Goal: Transaction & Acquisition: Purchase product/service

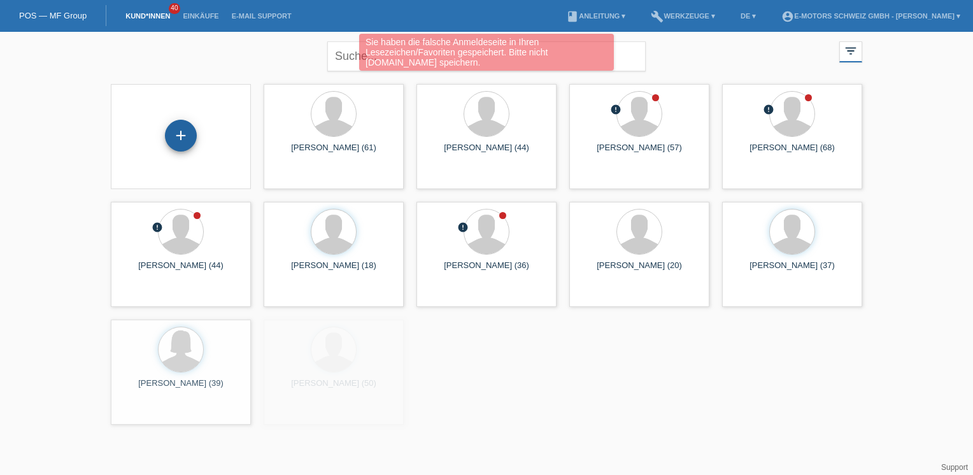
click at [182, 139] on div "+" at bounding box center [181, 136] width 32 height 32
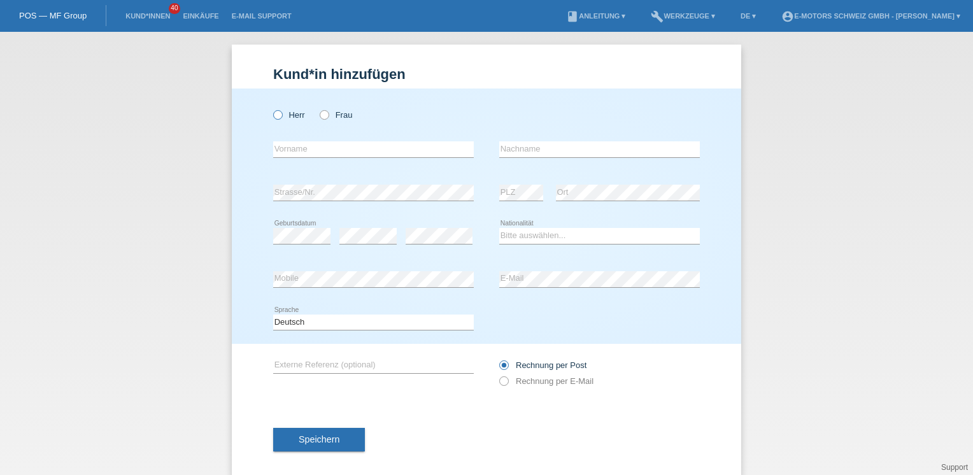
click at [286, 114] on label "Herr" at bounding box center [289, 115] width 32 height 10
click at [281, 114] on input "Herr" at bounding box center [277, 114] width 8 height 8
radio input "true"
click at [326, 121] on div "Herr Frau" at bounding box center [373, 115] width 201 height 26
click at [326, 115] on label "Frau" at bounding box center [336, 115] width 32 height 10
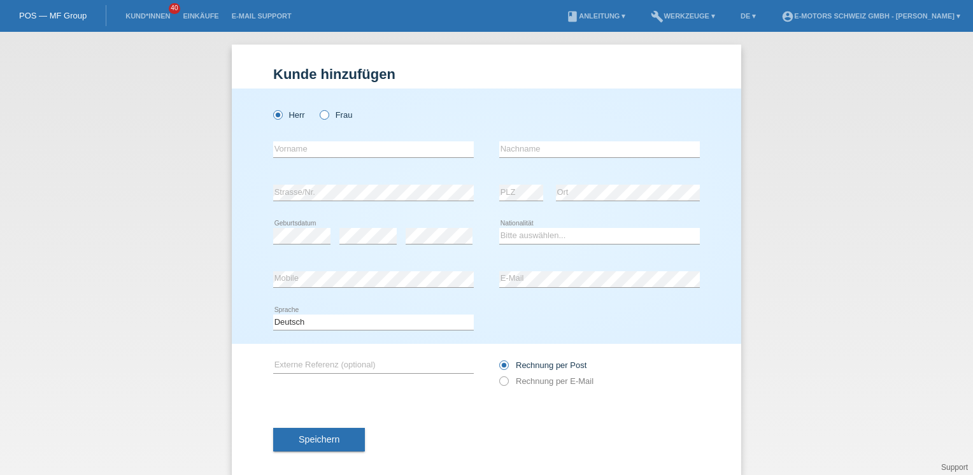
click at [326, 115] on input "Frau" at bounding box center [324, 114] width 8 height 8
radio input "true"
click at [326, 141] on div "error Vorname" at bounding box center [373, 149] width 201 height 43
click at [326, 150] on input "text" at bounding box center [373, 149] width 201 height 16
type input "Albulena"
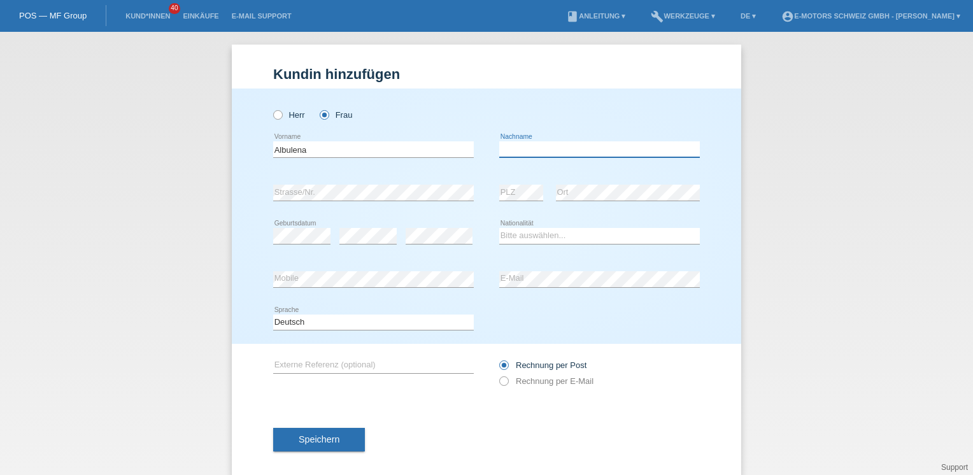
click at [502, 149] on input "text" at bounding box center [599, 149] width 201 height 16
type input "Gjeleshi"
click at [517, 231] on select "Bitte auswählen... Schweiz Deutschland Liechtenstein Österreich ------------ Af…" at bounding box center [599, 235] width 201 height 15
select select "CH"
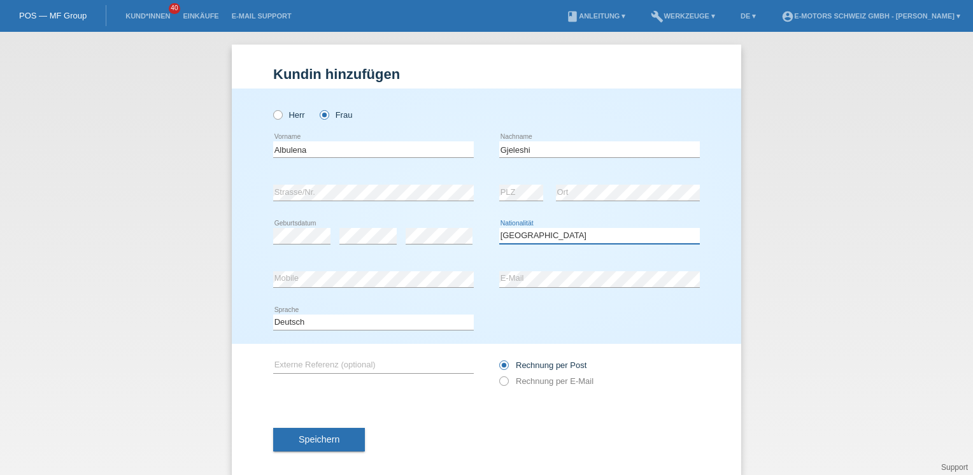
click at [499, 228] on select "Bitte auswählen... Schweiz Deutschland Liechtenstein Österreich ------------ Af…" at bounding box center [599, 235] width 201 height 15
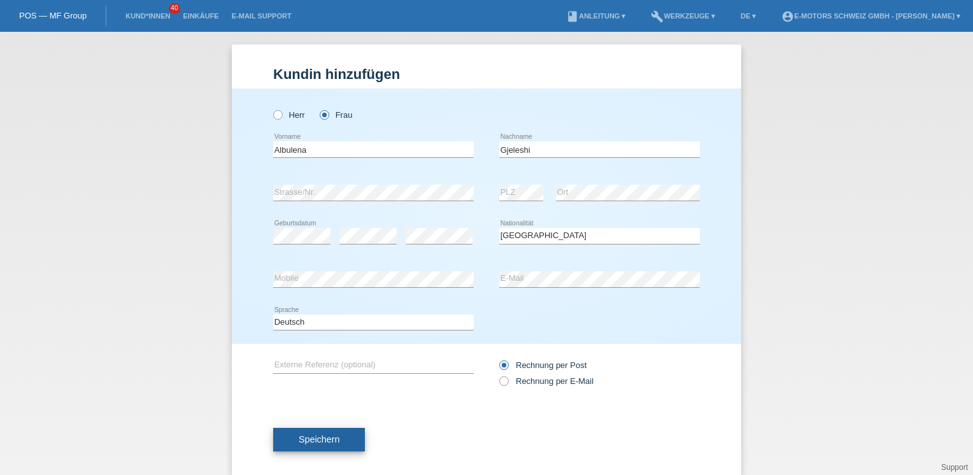
click at [325, 444] on button "Speichern" at bounding box center [319, 440] width 92 height 24
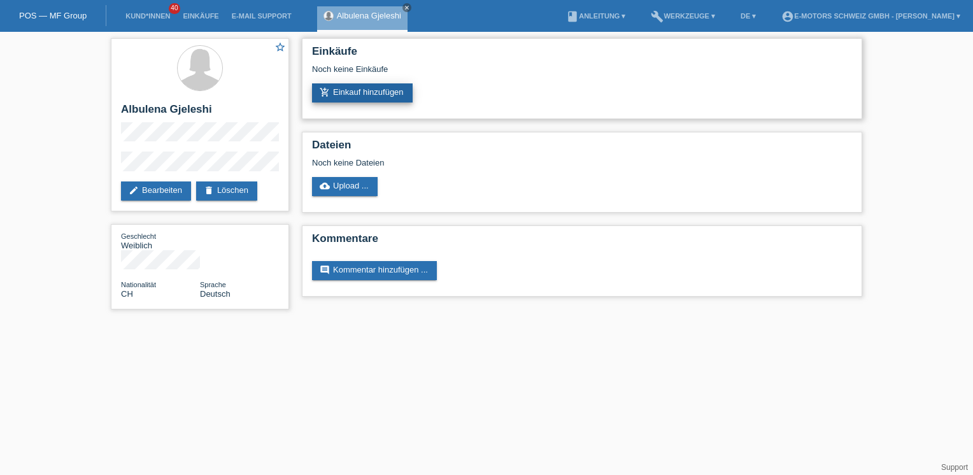
click at [357, 99] on link "add_shopping_cart Einkauf hinzufügen" at bounding box center [362, 92] width 101 height 19
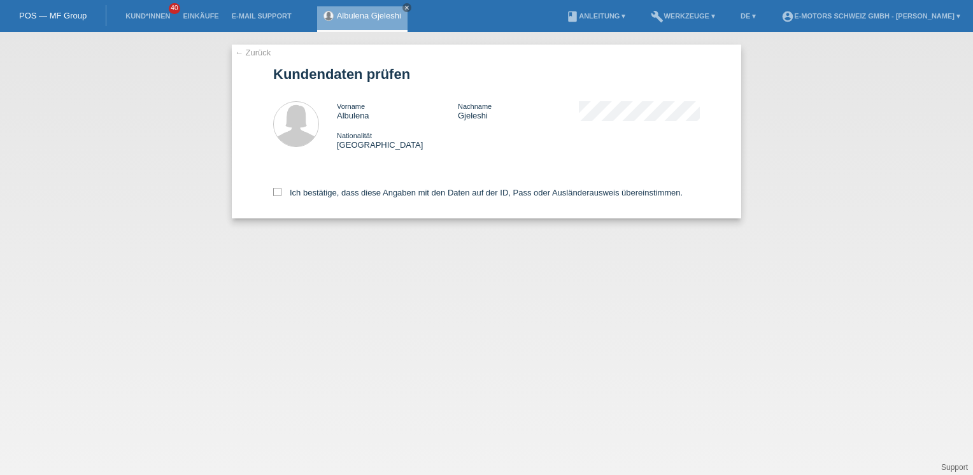
click at [348, 198] on div "Ich bestätige, dass diese Angaben mit den Daten auf der ID, Pass oder Ausländer…" at bounding box center [486, 190] width 427 height 56
click at [348, 191] on label "Ich bestätige, dass diese Angaben mit den Daten auf der ID, Pass oder Ausländer…" at bounding box center [477, 193] width 409 height 10
click at [281, 191] on input "Ich bestätige, dass diese Angaben mit den Daten auf der ID, Pass oder Ausländer…" at bounding box center [277, 192] width 8 height 8
checkbox input "true"
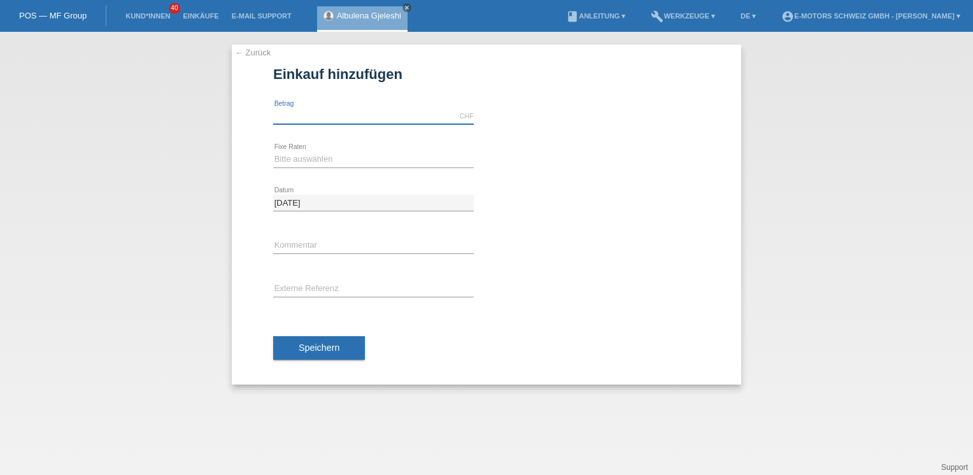
click at [338, 113] on input "text" at bounding box center [373, 116] width 201 height 16
type input "3390.00"
click at [362, 160] on select "Bitte auswählen 12 Raten 24 Raten 36 Raten 48 Raten" at bounding box center [373, 159] width 201 height 15
select select "214"
click at [273, 152] on select "Bitte auswählen 12 Raten 24 Raten 36 Raten 48 Raten" at bounding box center [373, 159] width 201 height 15
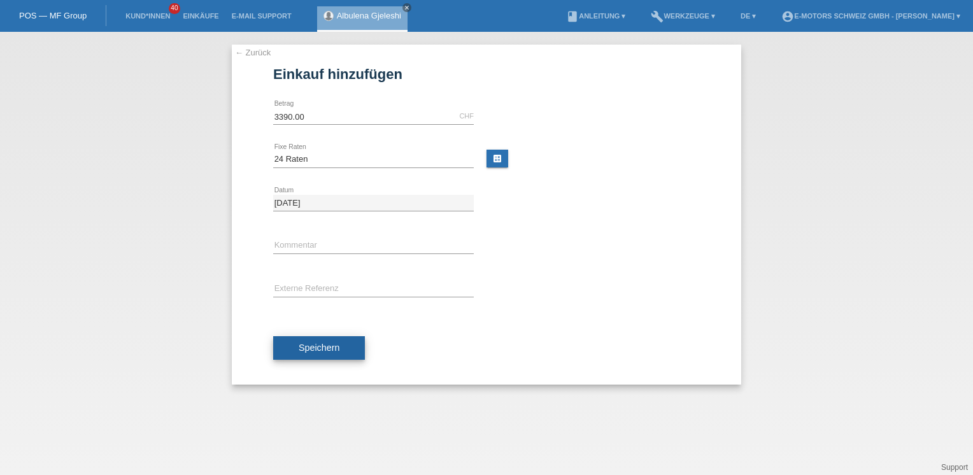
click at [308, 343] on span "Speichern" at bounding box center [319, 348] width 41 height 10
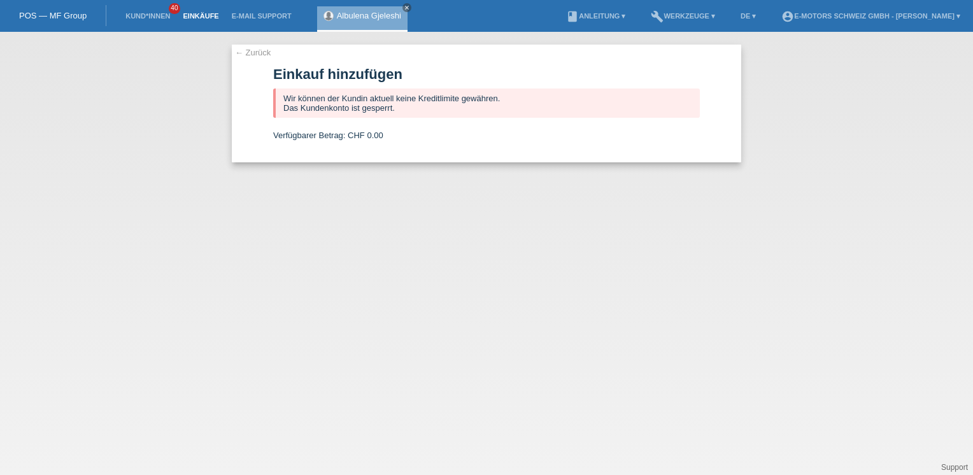
click at [203, 15] on link "Einkäufe" at bounding box center [200, 16] width 48 height 8
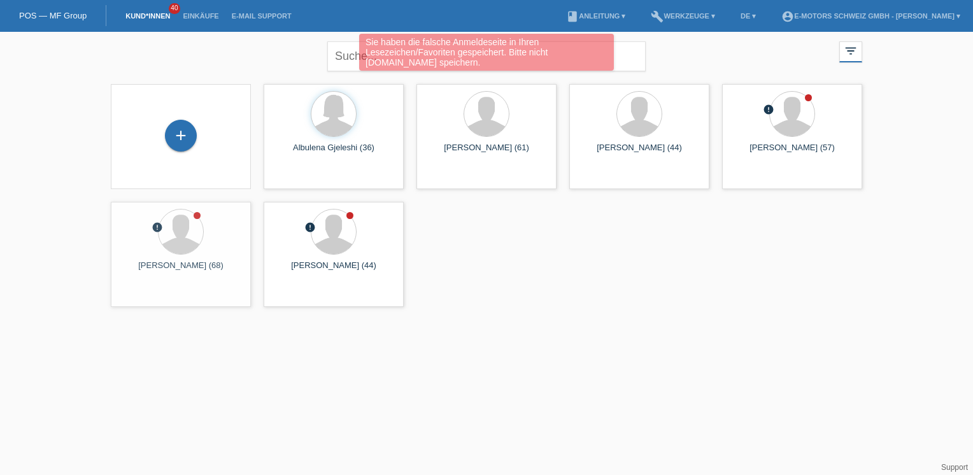
click at [337, 52] on div "Sie haben die falsche Anmeldeseite in Ihren Lesezeichen/Favoriten gespeichert. …" at bounding box center [487, 54] width 584 height 40
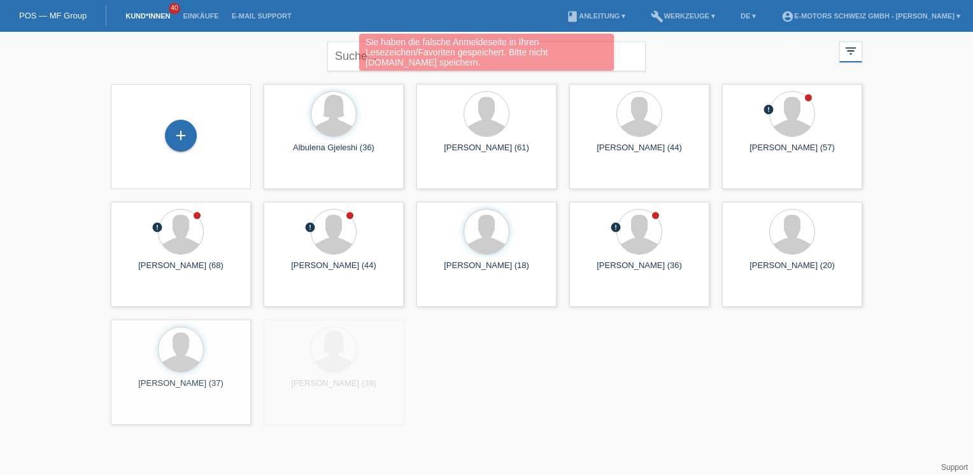
click at [341, 55] on div "Sie haben die falsche Anmeldeseite in Ihren Lesezeichen/Favoriten gespeichert. …" at bounding box center [487, 54] width 584 height 40
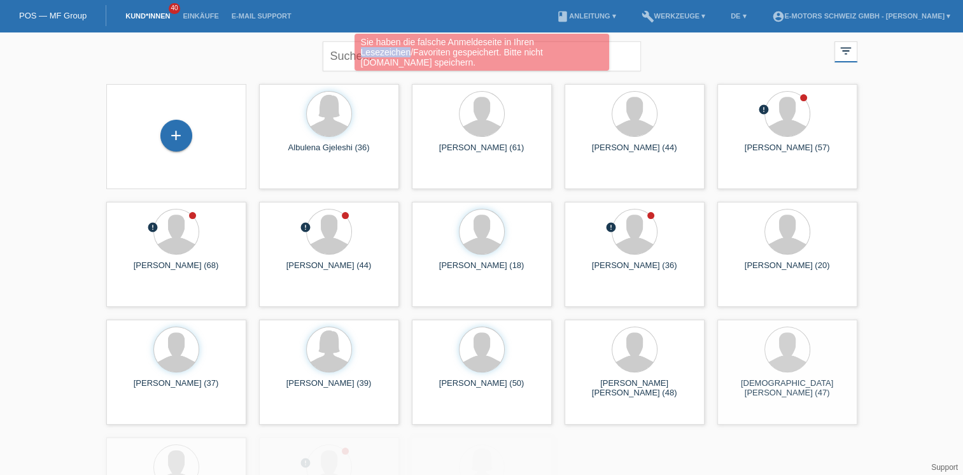
click at [341, 55] on div "Sie haben die falsche Anmeldeseite in Ihren Lesezeichen/Favoriten gespeichert. …" at bounding box center [482, 54] width 578 height 40
click at [342, 55] on div "Sie haben die falsche Anmeldeseite in Ihren Lesezeichen/Favoriten gespeichert. …" at bounding box center [482, 54] width 578 height 40
click at [337, 55] on div "Sie haben die falsche Anmeldeseite in Ihren Lesezeichen/Favoriten gespeichert. …" at bounding box center [482, 54] width 578 height 40
click at [332, 55] on div "Sie haben die falsche Anmeldeseite in Ihren Lesezeichen/Favoriten gespeichert. …" at bounding box center [482, 54] width 578 height 40
click at [332, 53] on div "Sie haben die falsche Anmeldeseite in Ihren Lesezeichen/Favoriten gespeichert. …" at bounding box center [482, 54] width 578 height 40
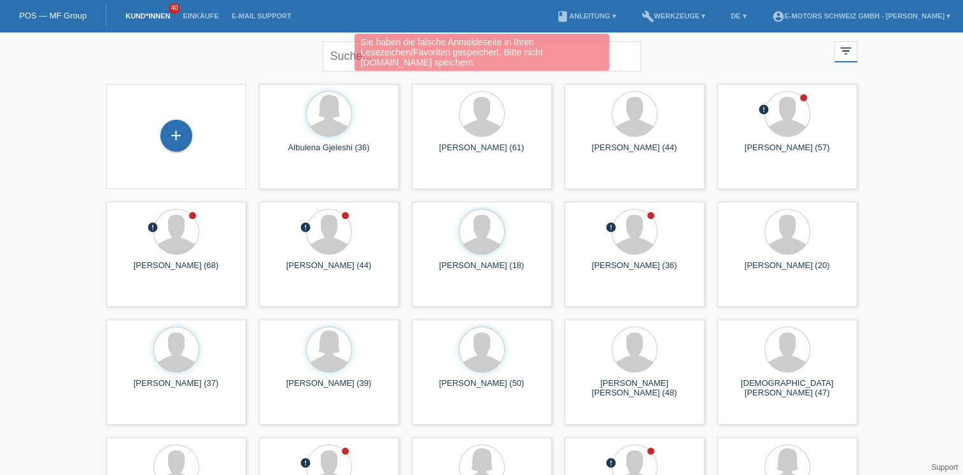
click at [340, 56] on div "Sie haben die falsche Anmeldeseite in Ihren Lesezeichen/Favoriten gespeichert. …" at bounding box center [482, 54] width 578 height 40
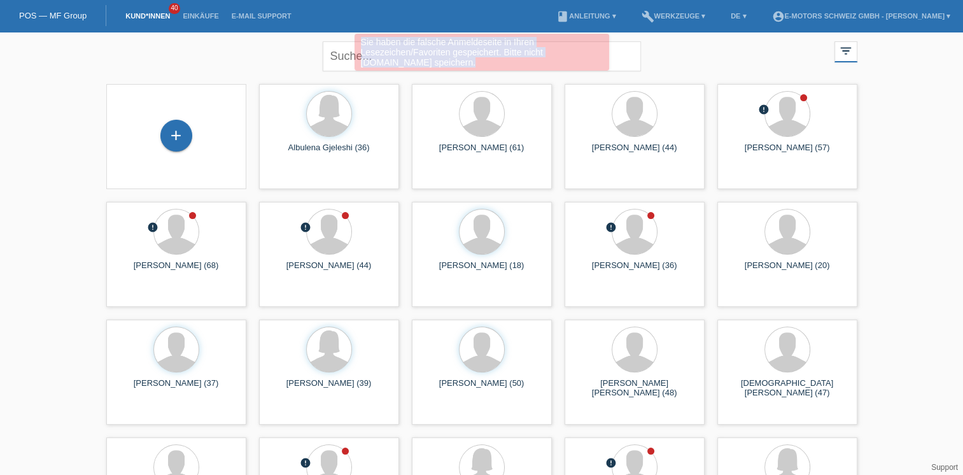
click at [340, 56] on div "Sie haben die falsche Anmeldeseite in Ihren Lesezeichen/Favoriten gespeichert. …" at bounding box center [482, 54] width 578 height 40
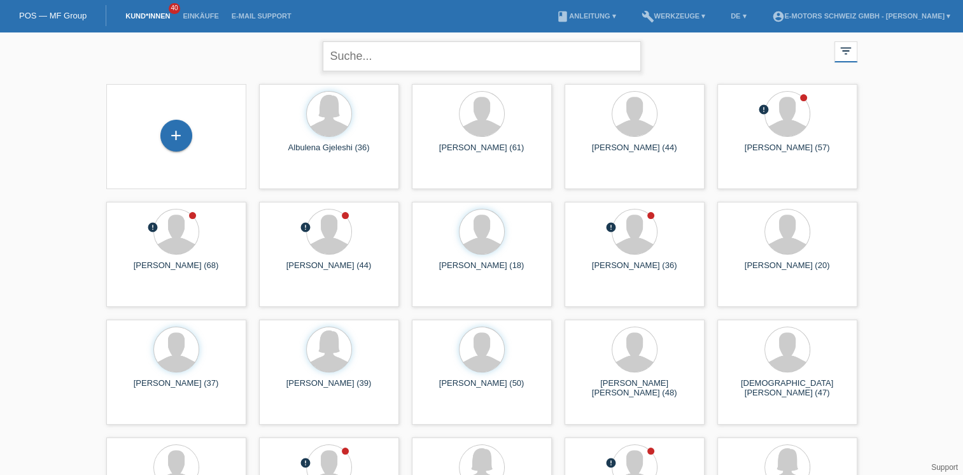
click at [340, 56] on input "text" at bounding box center [482, 56] width 318 height 30
type input "tomas lang"
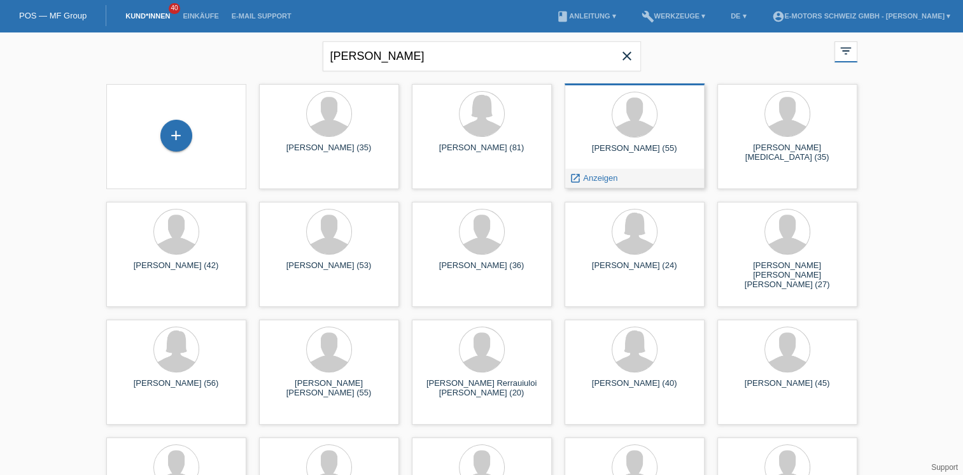
click at [588, 167] on div "Thomas Lang (55) launch Anzeigen" at bounding box center [635, 135] width 140 height 105
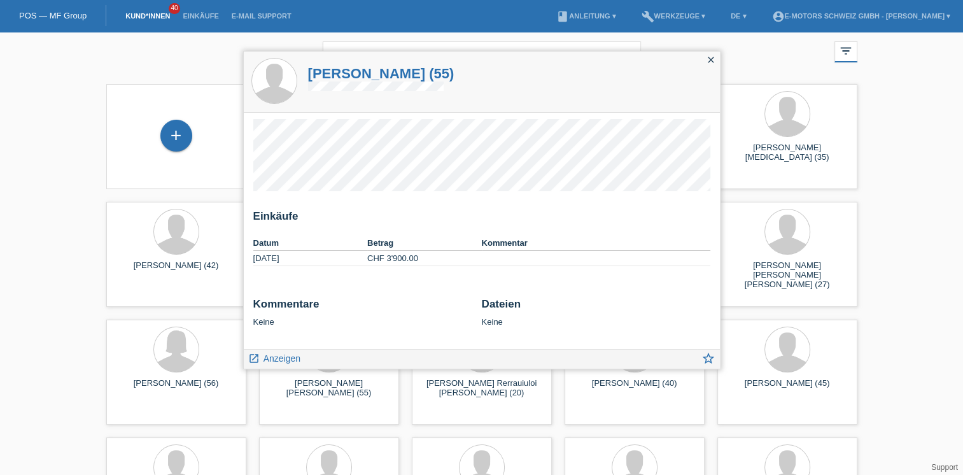
click at [708, 60] on icon "close" at bounding box center [711, 60] width 10 height 10
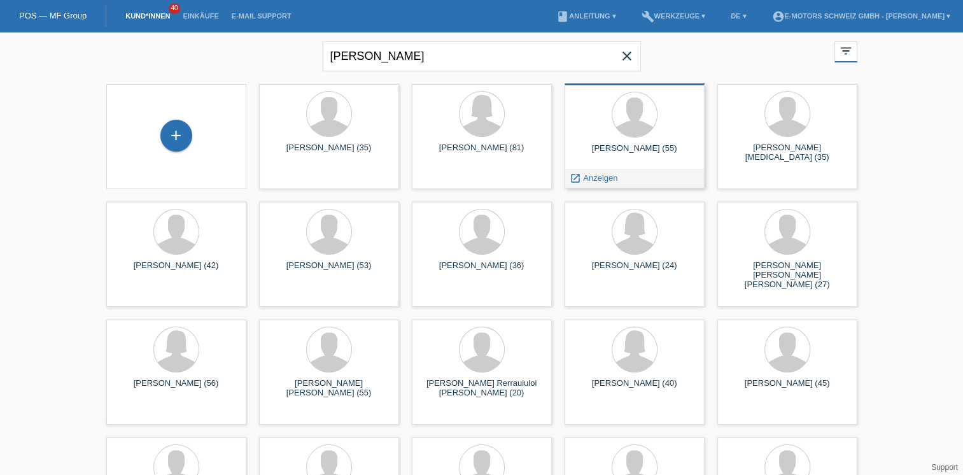
click at [603, 121] on div at bounding box center [635, 116] width 120 height 48
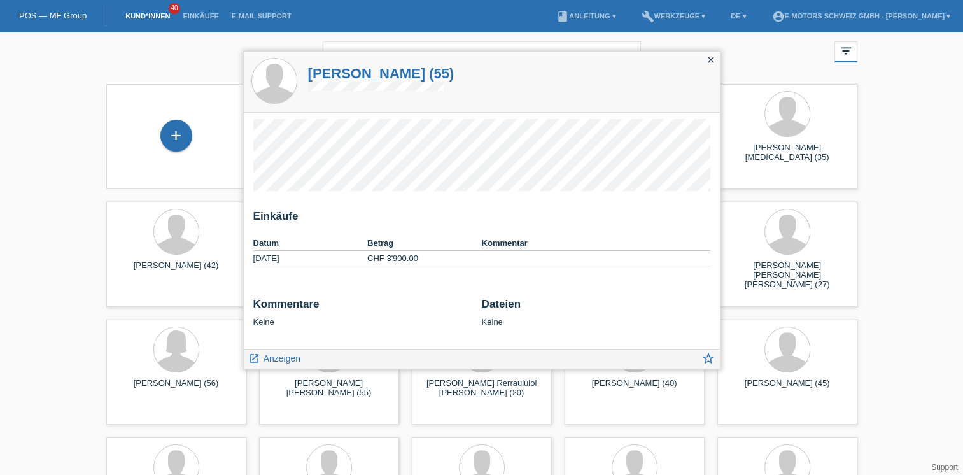
click at [709, 62] on icon "close" at bounding box center [711, 60] width 10 height 10
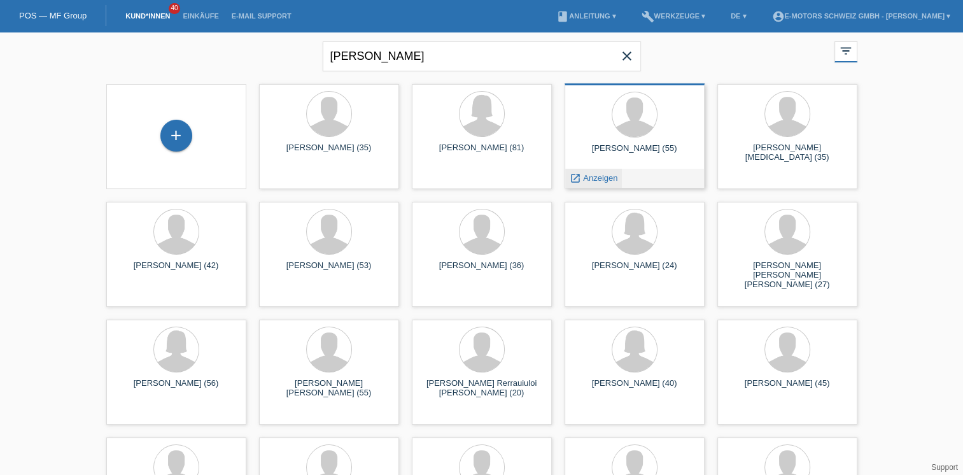
click at [598, 179] on span "Anzeigen" at bounding box center [600, 178] width 34 height 10
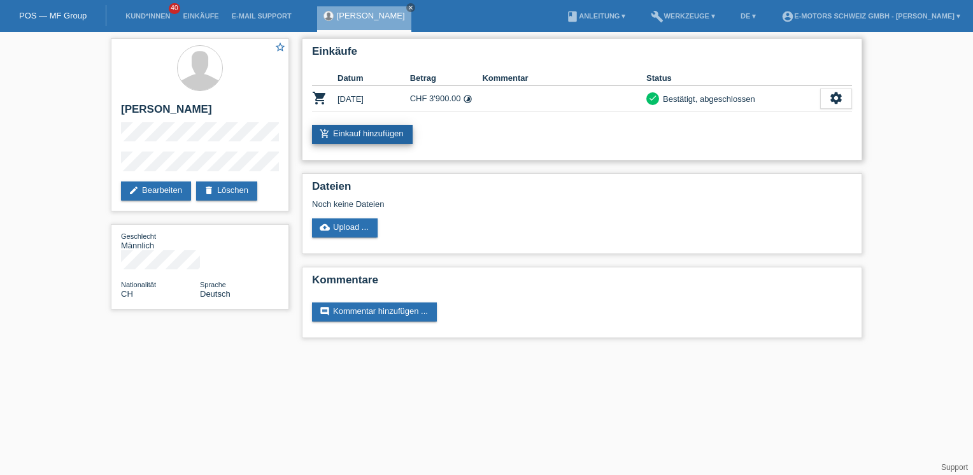
click at [377, 129] on link "add_shopping_cart Einkauf hinzufügen" at bounding box center [362, 134] width 101 height 19
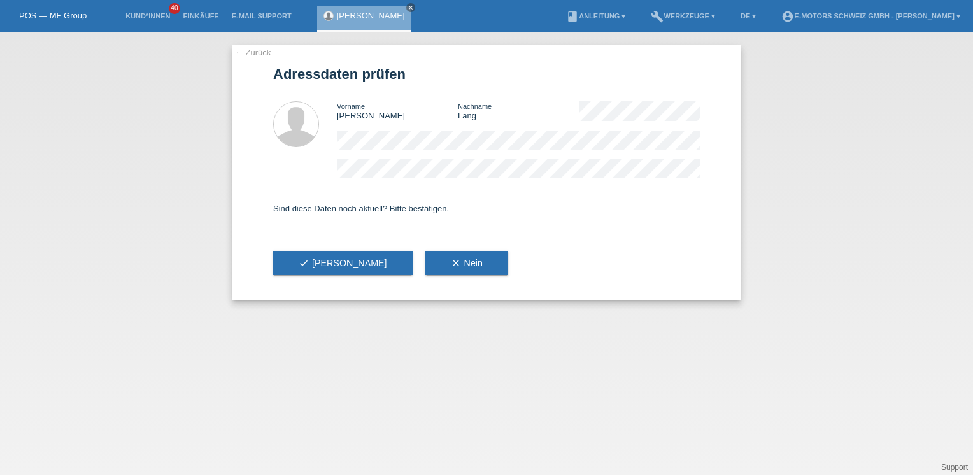
click at [345, 18] on link "[PERSON_NAME]" at bounding box center [371, 16] width 68 height 10
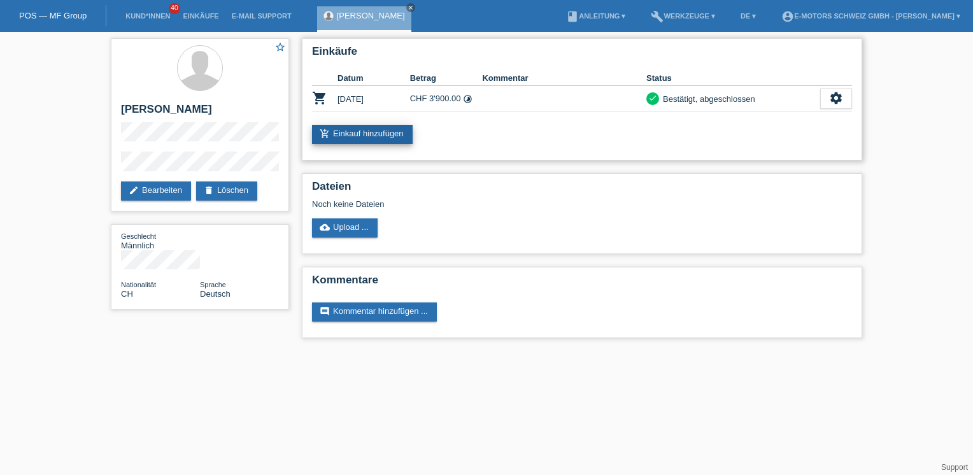
click at [403, 132] on link "add_shopping_cart Einkauf hinzufügen" at bounding box center [362, 134] width 101 height 19
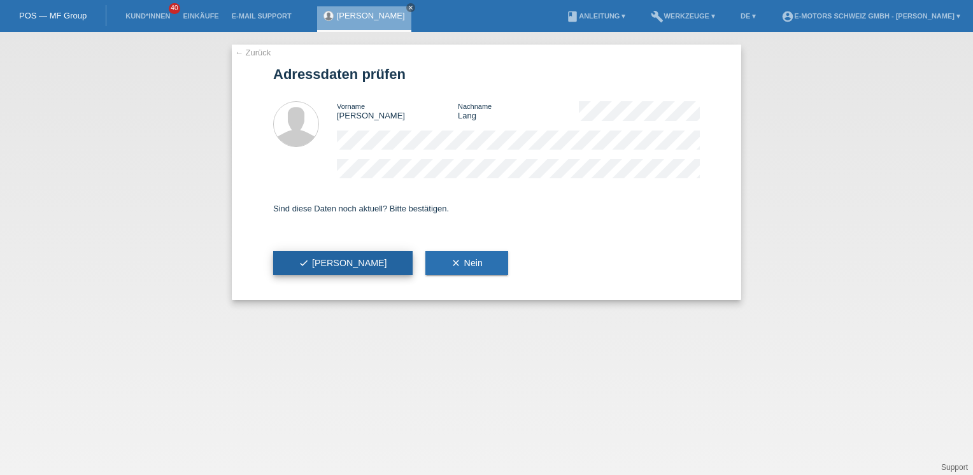
click at [311, 267] on span "check Ja" at bounding box center [343, 263] width 88 height 10
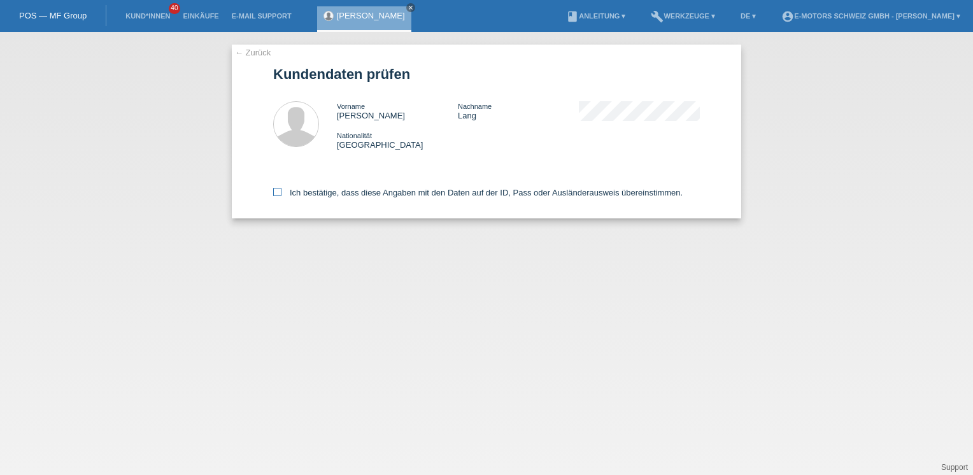
click at [314, 194] on label "Ich bestätige, dass diese Angaben mit den Daten auf der ID, Pass oder Ausländer…" at bounding box center [477, 193] width 409 height 10
click at [281, 194] on input "Ich bestätige, dass diese Angaben mit den Daten auf der ID, Pass oder Ausländer…" at bounding box center [277, 192] width 8 height 8
checkbox input "true"
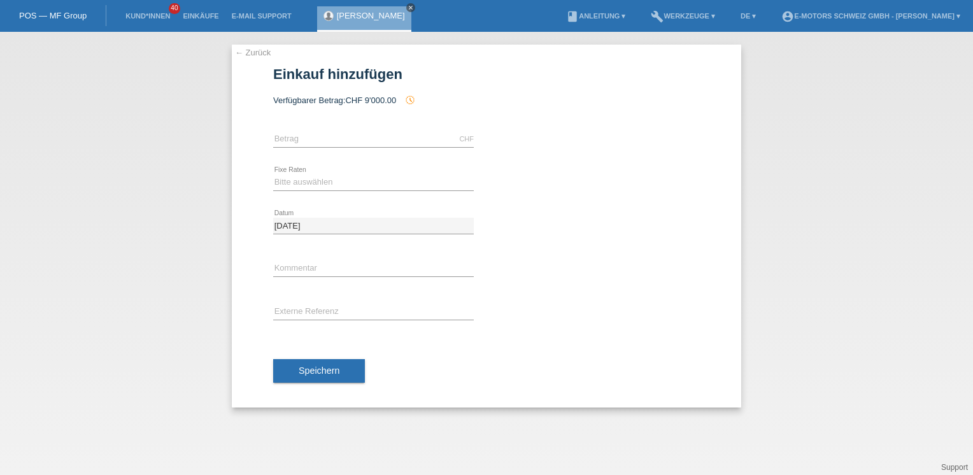
click at [406, 11] on link "close" at bounding box center [410, 7] width 9 height 9
click at [206, 20] on link "Einkäufe" at bounding box center [200, 16] width 48 height 8
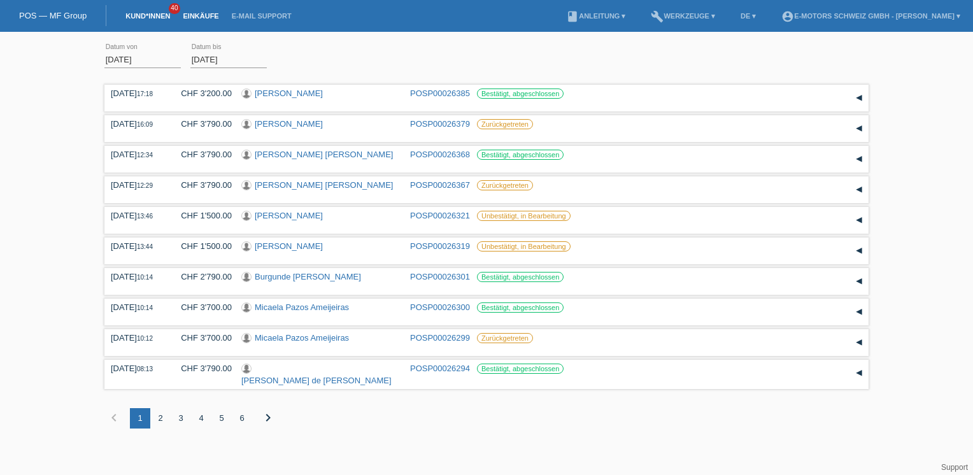
click at [155, 19] on link "Kund*innen" at bounding box center [147, 16] width 57 height 8
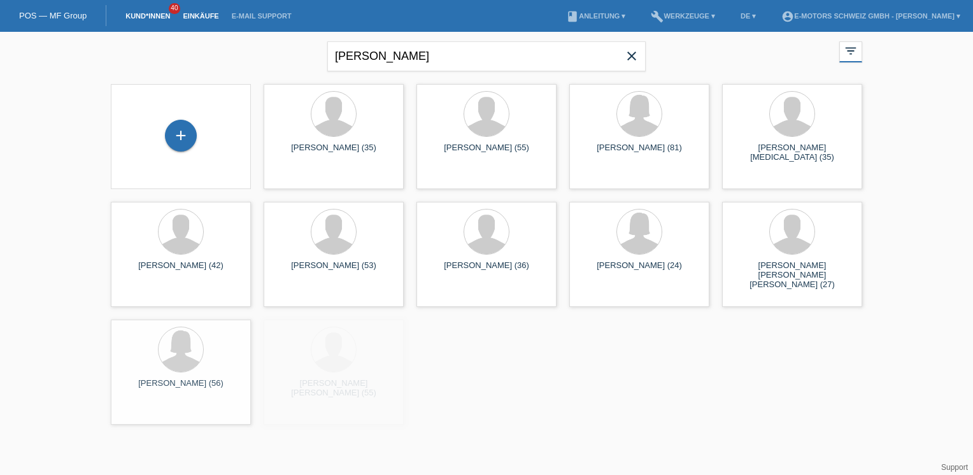
click at [212, 17] on link "Einkäufe" at bounding box center [200, 16] width 48 height 8
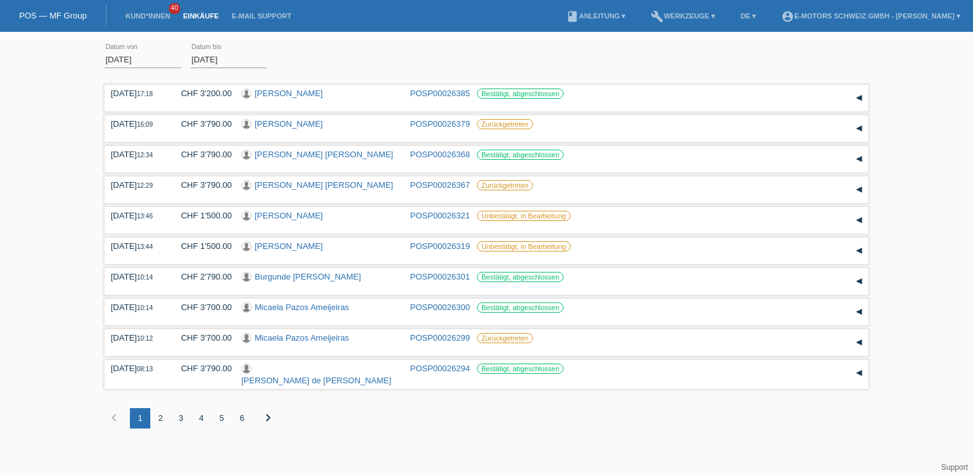
click at [525, 52] on div "[DATE] error Datum von [DATE] error Datum bis Übernehmen" at bounding box center [486, 59] width 764 height 43
click at [513, 60] on div "[DATE] error Datum von [DATE] error Datum bis Übernehmen" at bounding box center [486, 59] width 764 height 43
click at [393, 55] on div "[DATE] error Datum von [DATE] error Datum bis Übernehmen" at bounding box center [486, 59] width 764 height 43
click at [161, 420] on div "2" at bounding box center [160, 418] width 20 height 20
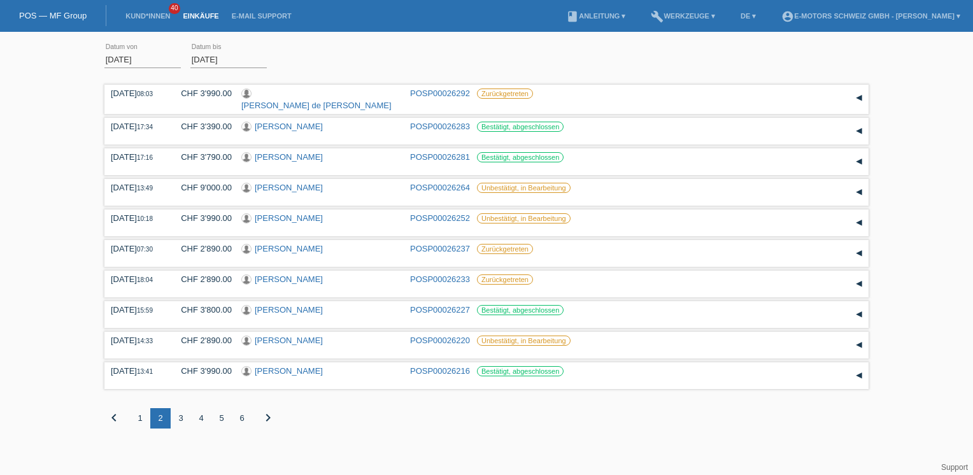
click at [142, 414] on div "1" at bounding box center [140, 418] width 20 height 20
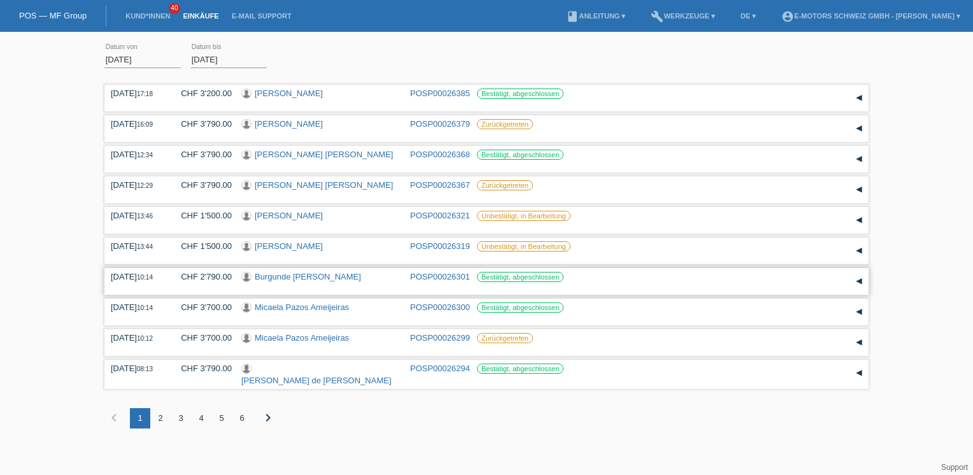
click at [271, 277] on link "Burgunde [PERSON_NAME]" at bounding box center [308, 277] width 106 height 10
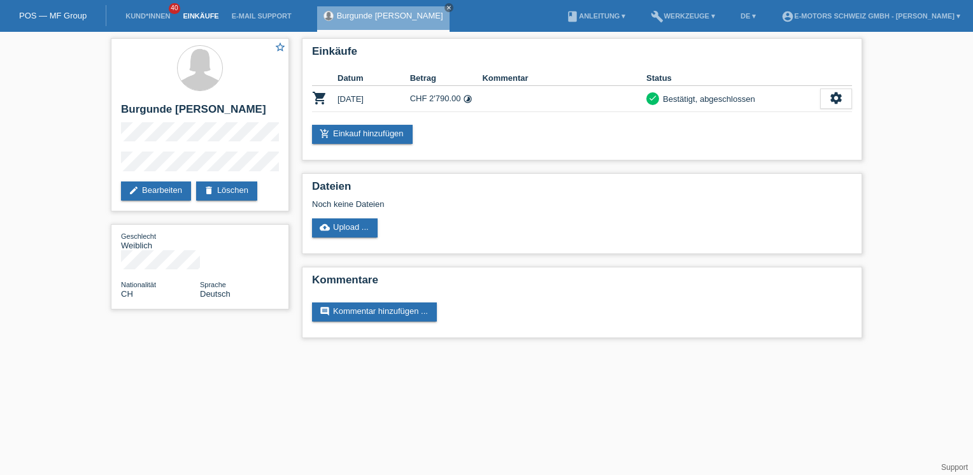
click at [199, 18] on link "Einkäufe" at bounding box center [200, 16] width 48 height 8
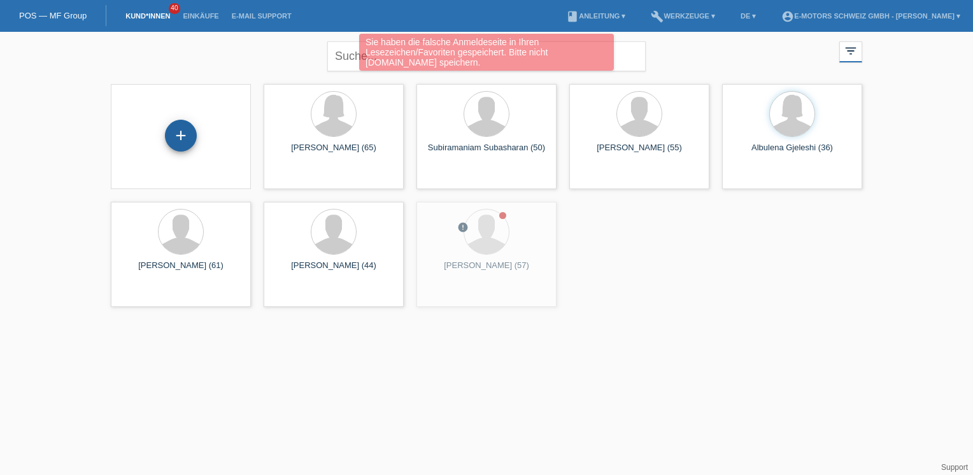
click at [181, 136] on div "+" at bounding box center [181, 136] width 32 height 32
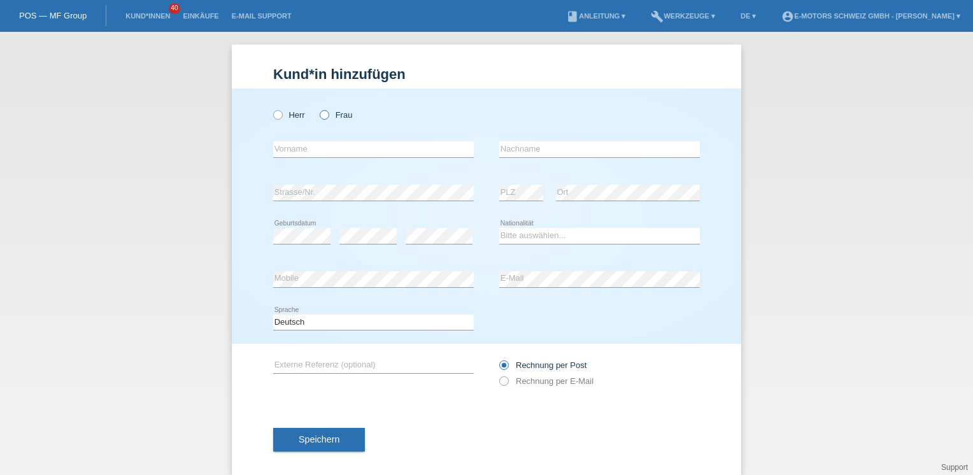
click at [336, 114] on label "Frau" at bounding box center [336, 115] width 32 height 10
click at [328, 114] on input "Frau" at bounding box center [324, 114] width 8 height 8
radio input "true"
click at [324, 153] on input "text" at bounding box center [373, 149] width 201 height 16
type input "Aras"
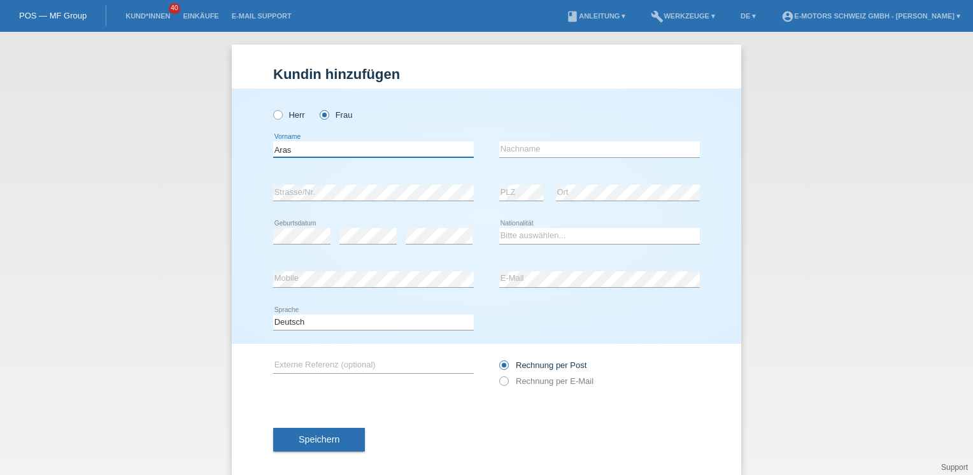
type input "Ali"
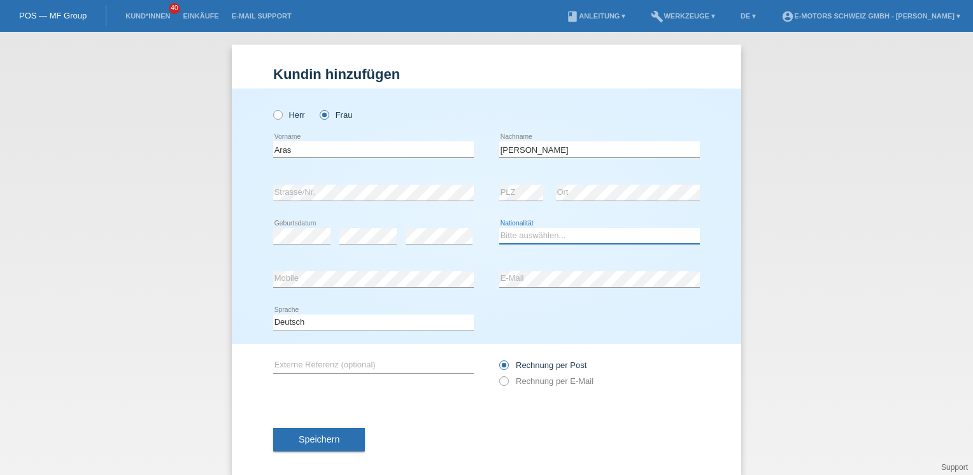
click at [510, 235] on select "Bitte auswählen... Schweiz Deutschland Liechtenstein Österreich ------------ Af…" at bounding box center [599, 235] width 201 height 15
click at [499, 228] on select "Bitte auswählen... Schweiz Deutschland Liechtenstein Österreich ------------ Af…" at bounding box center [599, 235] width 201 height 15
click at [528, 236] on select "Bitte auswählen... Schweiz Deutschland Liechtenstein Österreich ------------ Af…" at bounding box center [599, 235] width 201 height 15
select select "DE"
click at [499, 228] on select "Bitte auswählen... Schweiz Deutschland Liechtenstein Österreich ------------ Af…" at bounding box center [599, 235] width 201 height 15
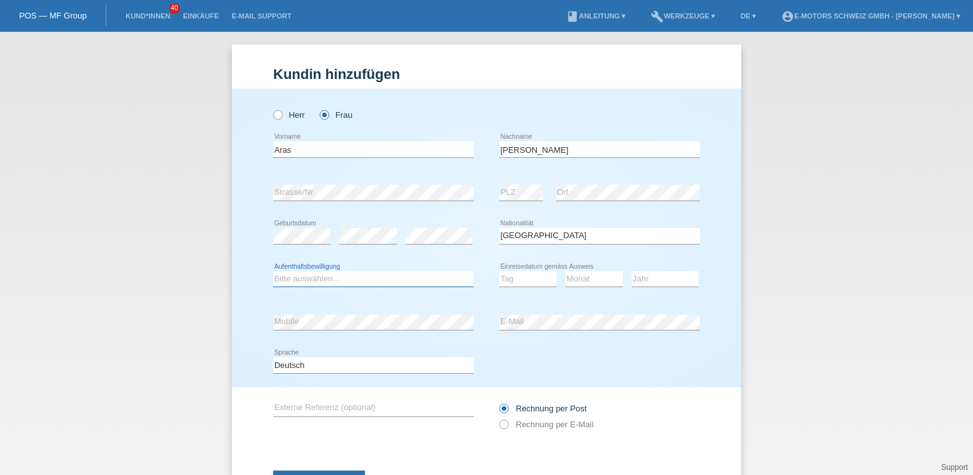
click at [395, 280] on select "Bitte auswählen... C B B - Flüchtlingsstatus Andere" at bounding box center [373, 278] width 201 height 15
select select "C"
click at [273, 271] on select "Bitte auswählen... C B B - Flüchtlingsstatus Andere" at bounding box center [373, 278] width 201 height 15
click at [506, 281] on select "Tag 01 02 03 04 05 06 07 08 09 10 11" at bounding box center [527, 278] width 57 height 15
select select "13"
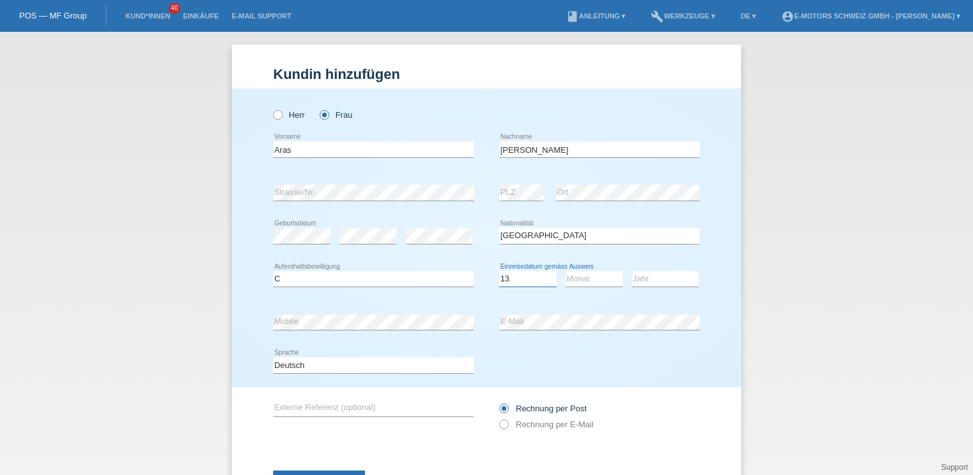
click at [499, 271] on select "Tag 01 02 03 04 05 06 07 08 09 10 11" at bounding box center [527, 278] width 57 height 15
click at [581, 280] on select "Monat 01 02 03 04 05 06 07 08 09 10 11" at bounding box center [593, 278] width 57 height 15
select select "05"
click at [565, 271] on select "Monat 01 02 03 04 05 06 07 08 09 10 11" at bounding box center [593, 278] width 57 height 15
click at [646, 280] on select "Jahr 2025 2024 2023 2022 2021 2020 2019 2018 2017 2016 2015 2014 2013 2012 2011…" at bounding box center [665, 278] width 67 height 15
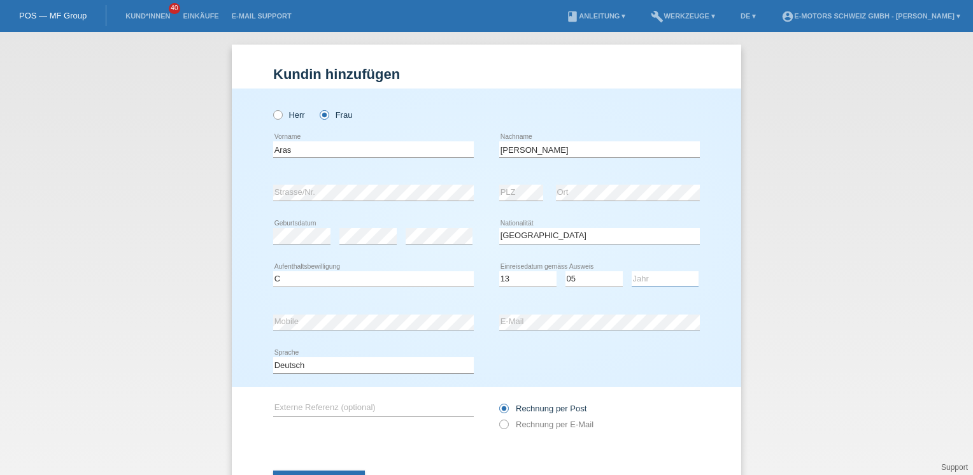
select select "2009"
click at [632, 271] on select "Jahr 2025 2024 2023 2022 2021 2020 2019 2018 2017 2016 2015 2014 2013 2012 2011…" at bounding box center [665, 278] width 67 height 15
click at [318, 147] on input "Aras" at bounding box center [373, 149] width 201 height 16
type input "A"
type input "Annett"
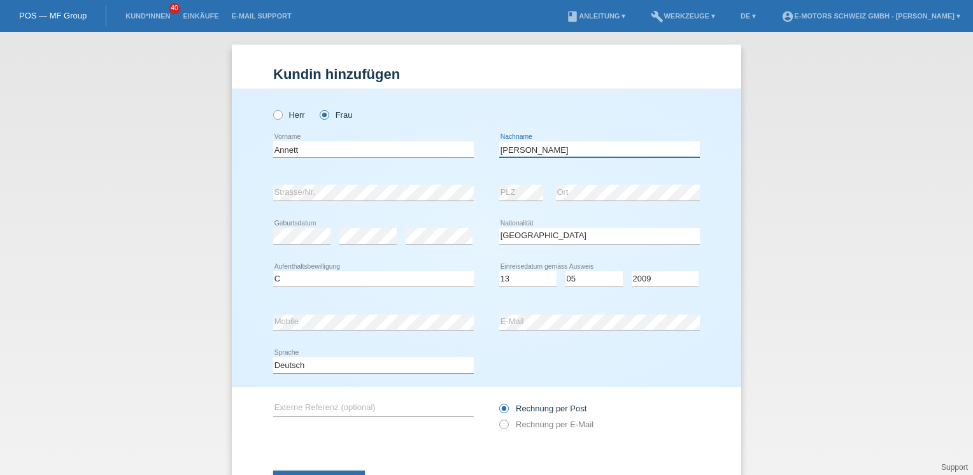
drag, startPoint x: 520, startPoint y: 151, endPoint x: 490, endPoint y: 160, distance: 30.6
click at [490, 160] on div "Annett error Vorname Ali error Nachname" at bounding box center [486, 149] width 427 height 43
type input "Hirschberg"
click at [539, 308] on div "error E-Mail" at bounding box center [599, 322] width 201 height 43
click at [305, 471] on button "Speichern" at bounding box center [319, 483] width 92 height 24
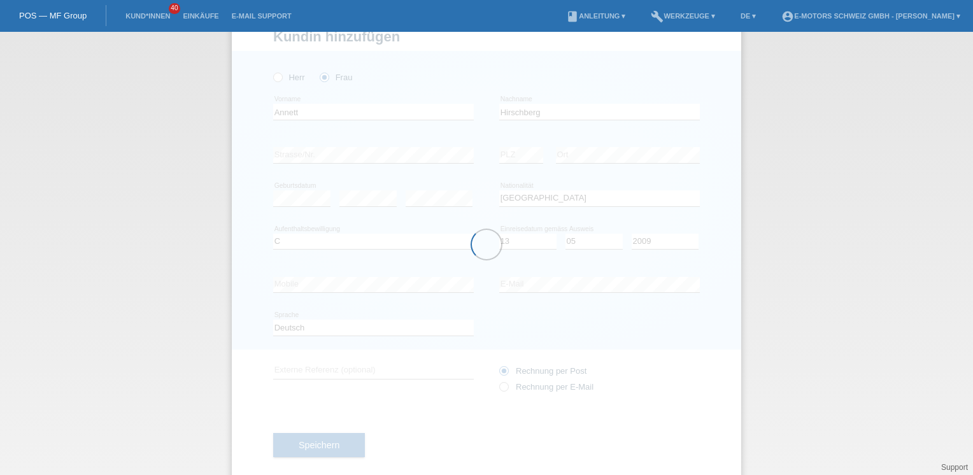
scroll to position [56, 0]
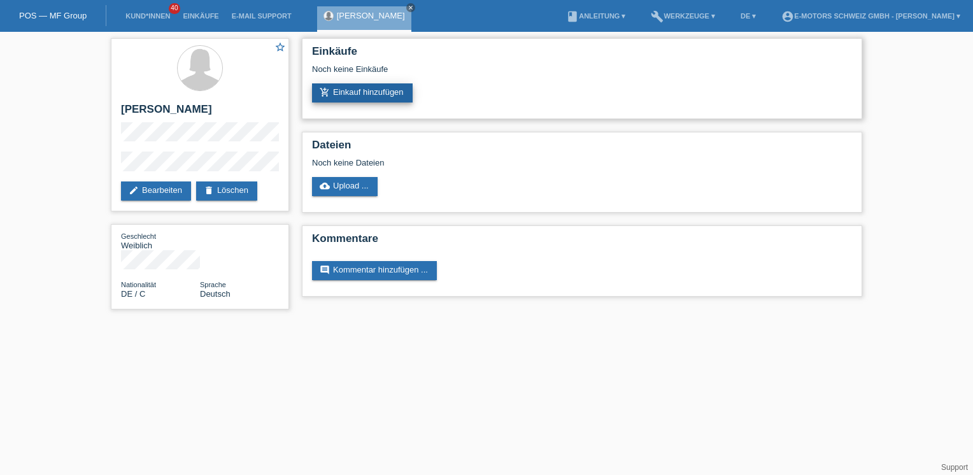
click at [384, 94] on link "add_shopping_cart Einkauf hinzufügen" at bounding box center [362, 92] width 101 height 19
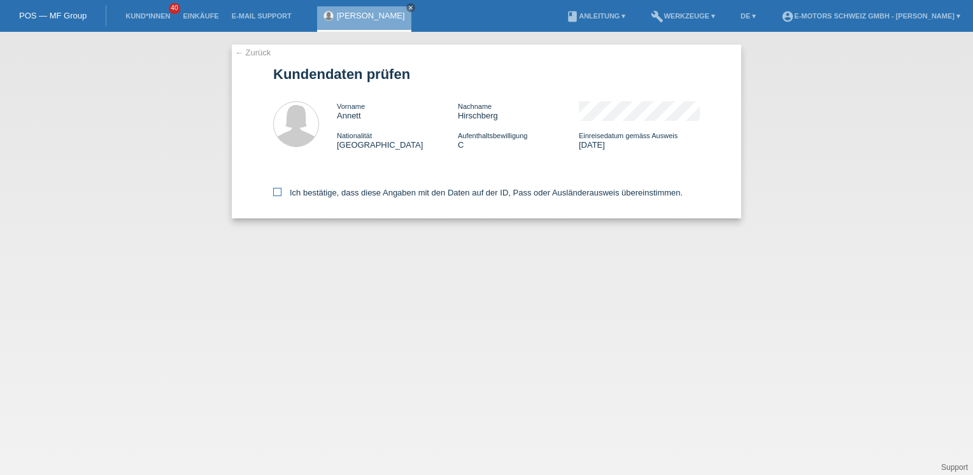
click at [399, 195] on label "Ich bestätige, dass diese Angaben mit den Daten auf der ID, Pass oder Ausländer…" at bounding box center [477, 193] width 409 height 10
click at [281, 195] on input "Ich bestätige, dass diese Angaben mit den Daten auf der ID, Pass oder Ausländer…" at bounding box center [277, 192] width 8 height 8
checkbox input "true"
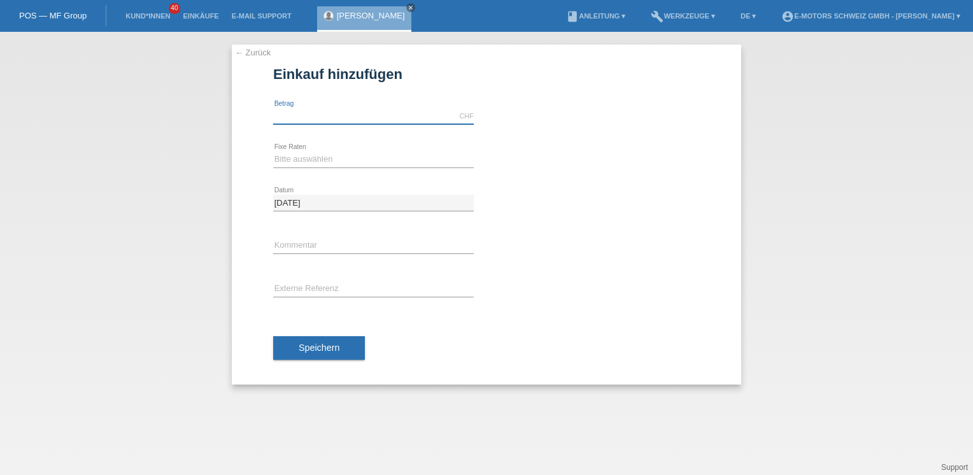
click at [329, 113] on input "text" at bounding box center [373, 116] width 201 height 16
type input "3790.00"
drag, startPoint x: 291, startPoint y: 160, endPoint x: 293, endPoint y: 168, distance: 7.9
click at [291, 160] on select "Bitte auswählen 12 Raten 24 Raten 36 Raten 48 Raten" at bounding box center [373, 159] width 201 height 15
select select "216"
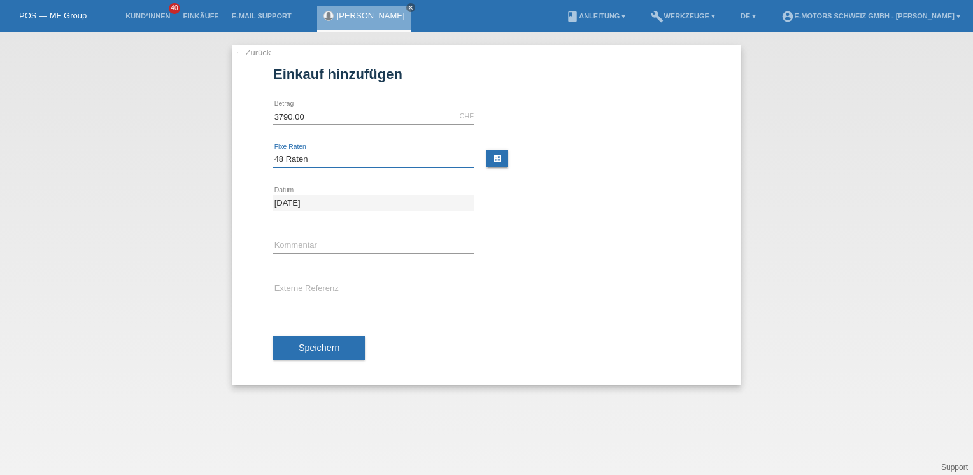
click at [273, 152] on select "Bitte auswählen 12 Raten 24 Raten 36 Raten 48 Raten" at bounding box center [373, 159] width 201 height 15
click at [335, 350] on span "Speichern" at bounding box center [319, 348] width 41 height 10
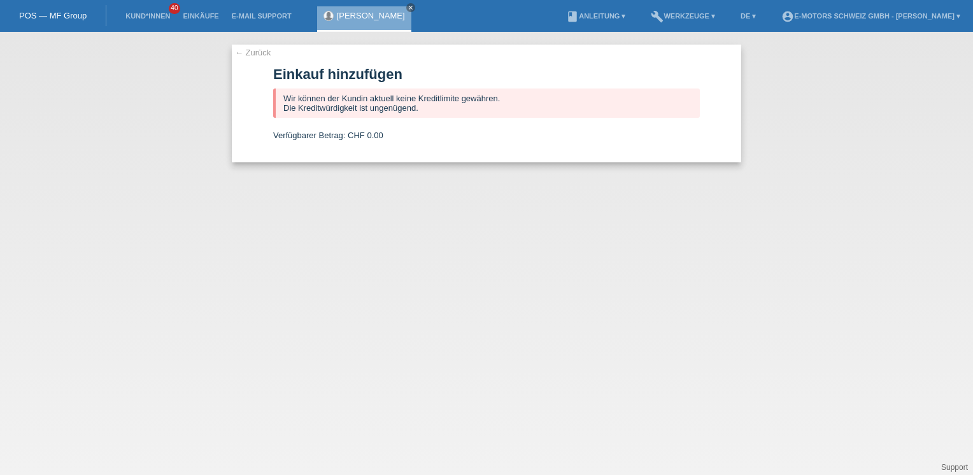
click at [362, 15] on link "[PERSON_NAME]" at bounding box center [371, 16] width 68 height 10
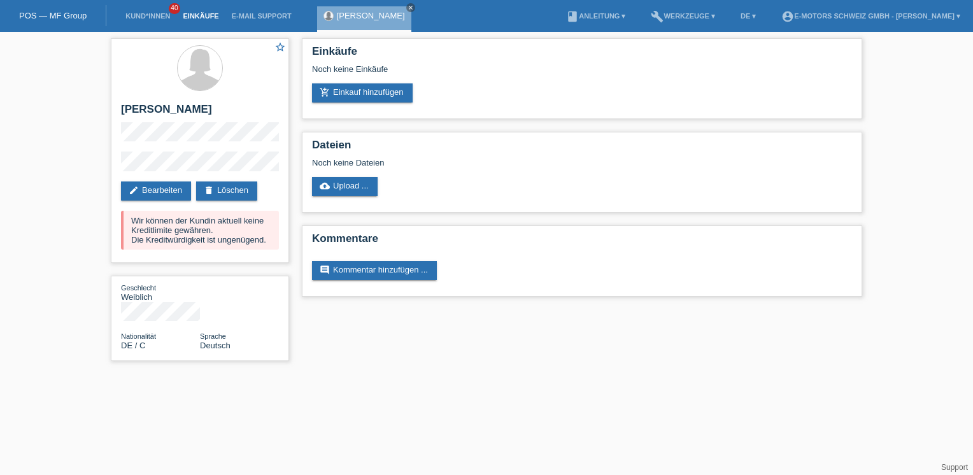
click at [206, 17] on link "Einkäufe" at bounding box center [200, 16] width 48 height 8
